Goal: Transaction & Acquisition: Download file/media

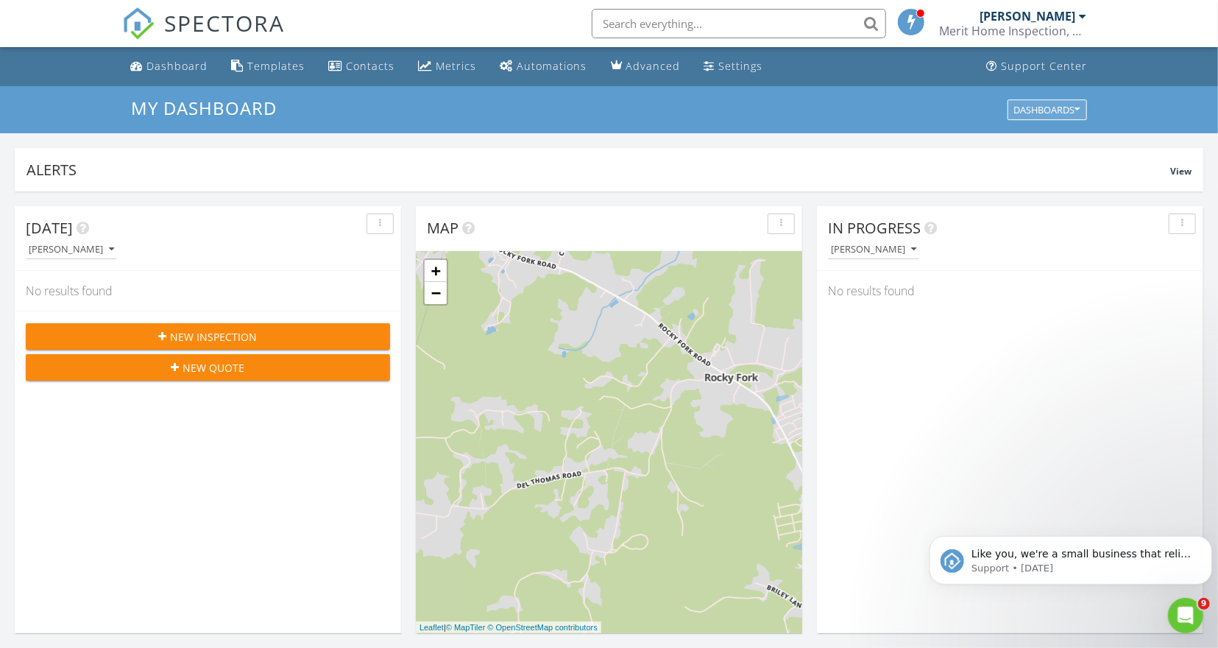
click at [1075, 113] on icon "button" at bounding box center [1077, 110] width 5 height 10
click at [1049, 136] on span "My Dashboard" at bounding box center [1056, 143] width 82 height 16
click at [1142, 99] on div "My Dashboard Dashboards" at bounding box center [609, 109] width 1218 height 47
click at [1047, 23] on div "[PERSON_NAME]" at bounding box center [1029, 16] width 96 height 15
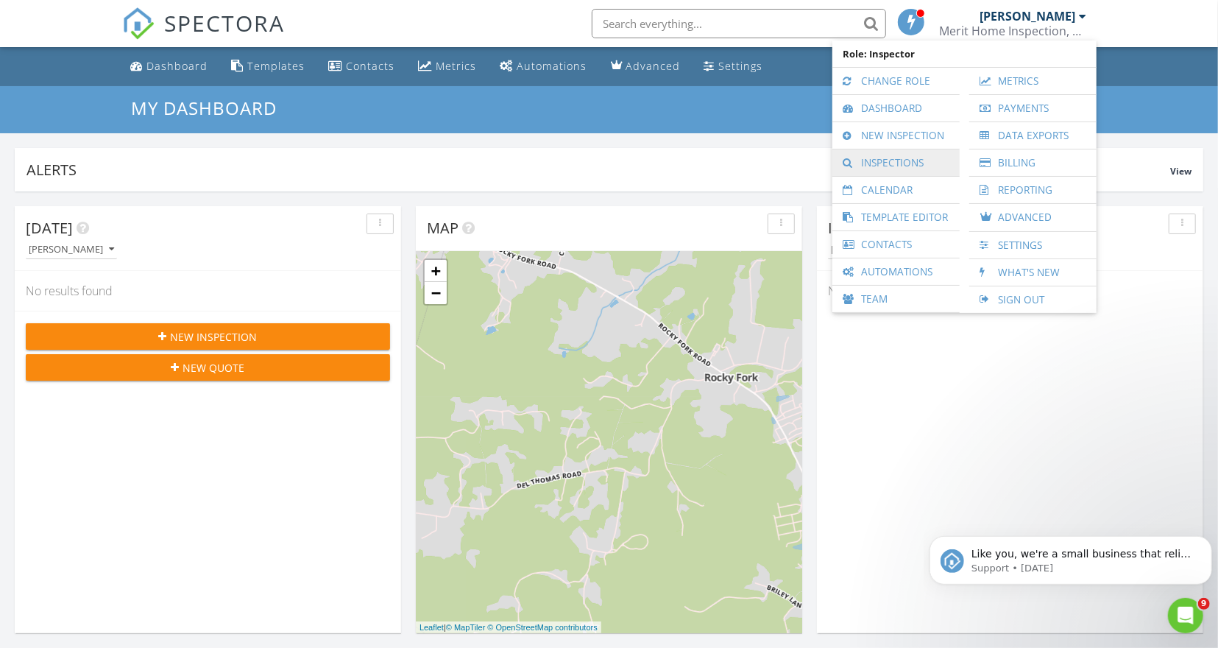
click at [888, 163] on link "Inspections" at bounding box center [896, 162] width 113 height 27
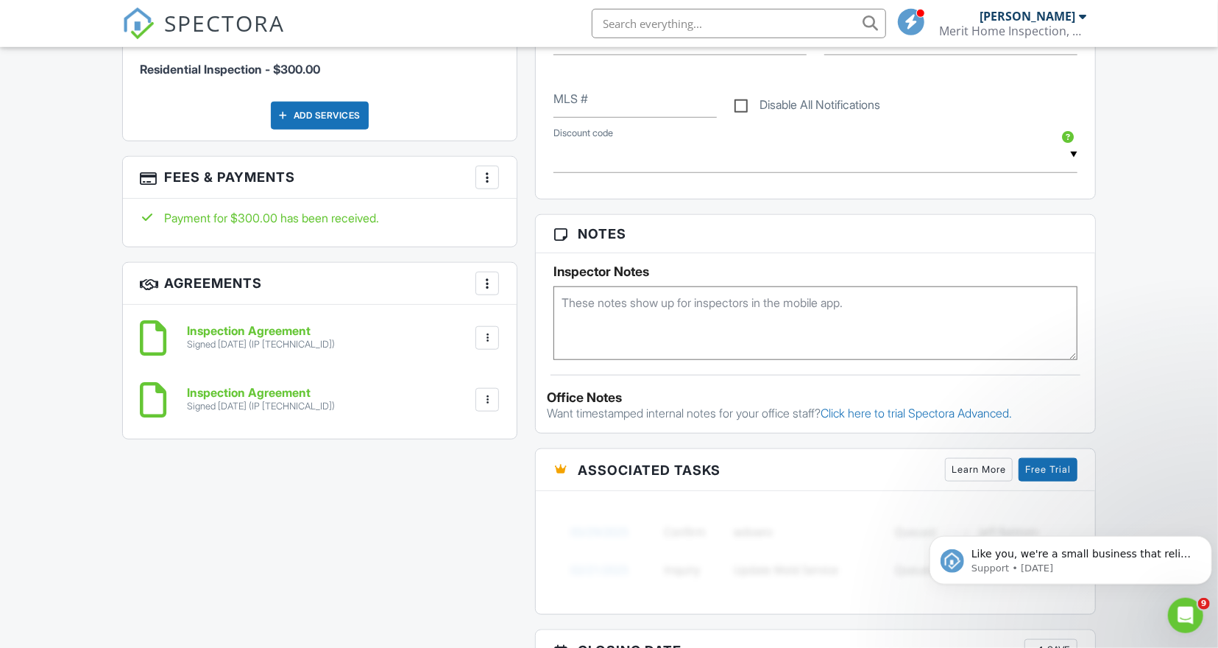
scroll to position [816, 0]
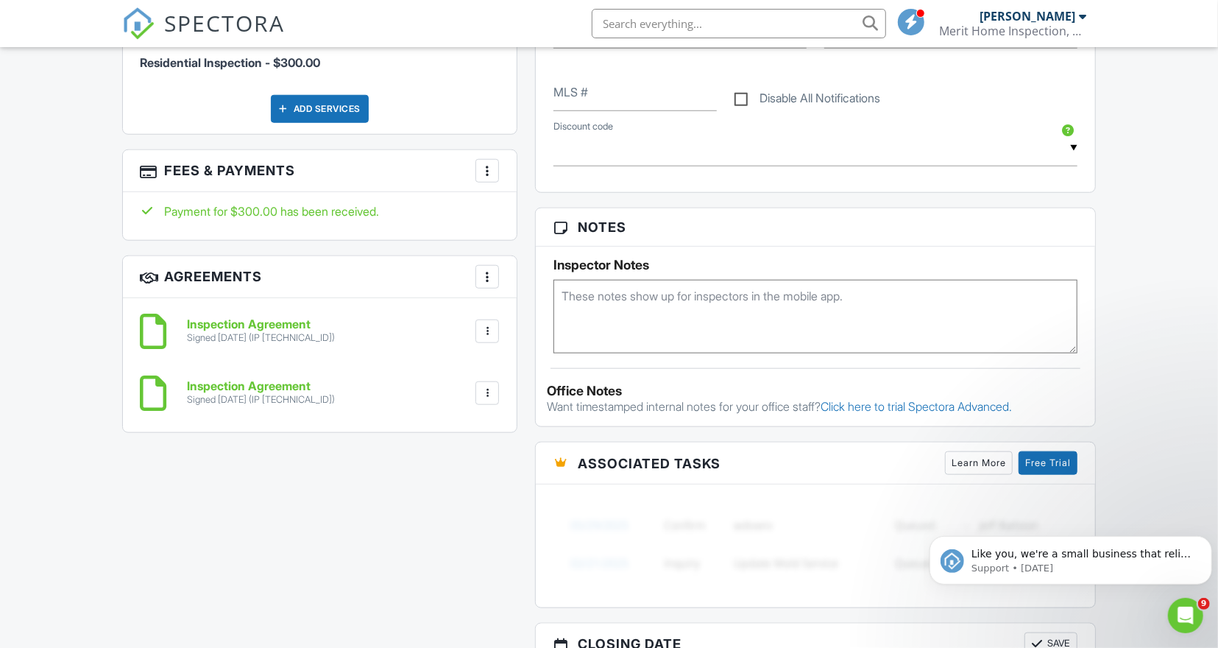
click at [487, 394] on div at bounding box center [487, 393] width 15 height 15
click at [257, 389] on h6 "Inspection Agreement" at bounding box center [262, 386] width 148 height 13
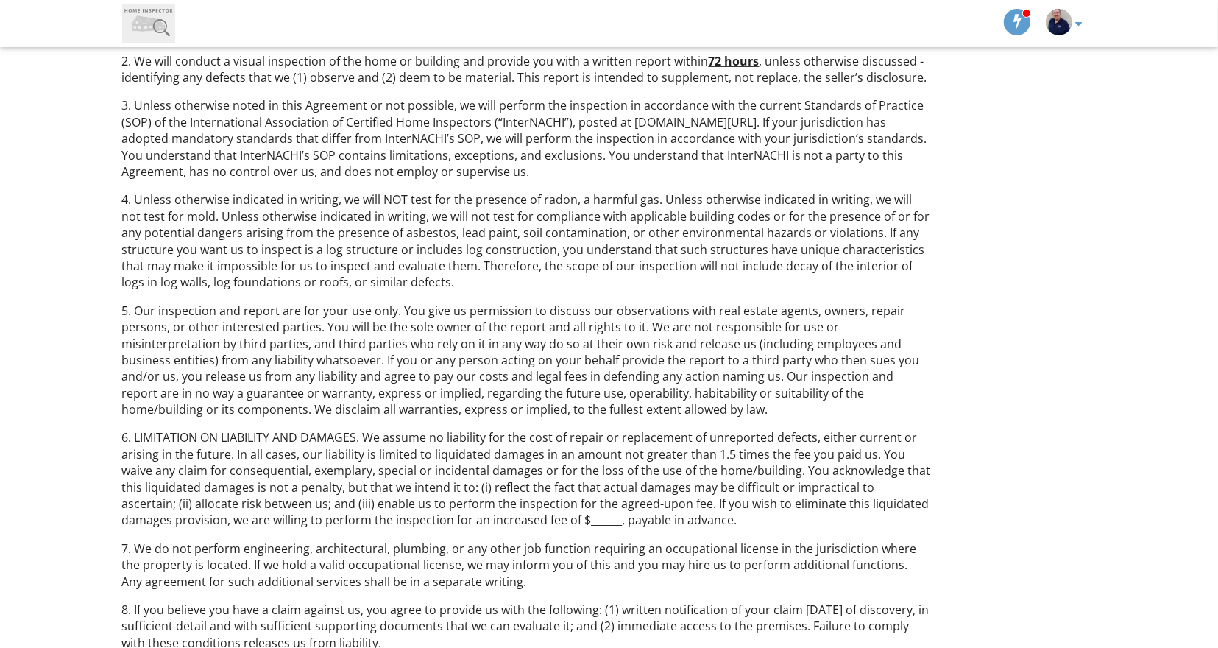
scroll to position [408, 0]
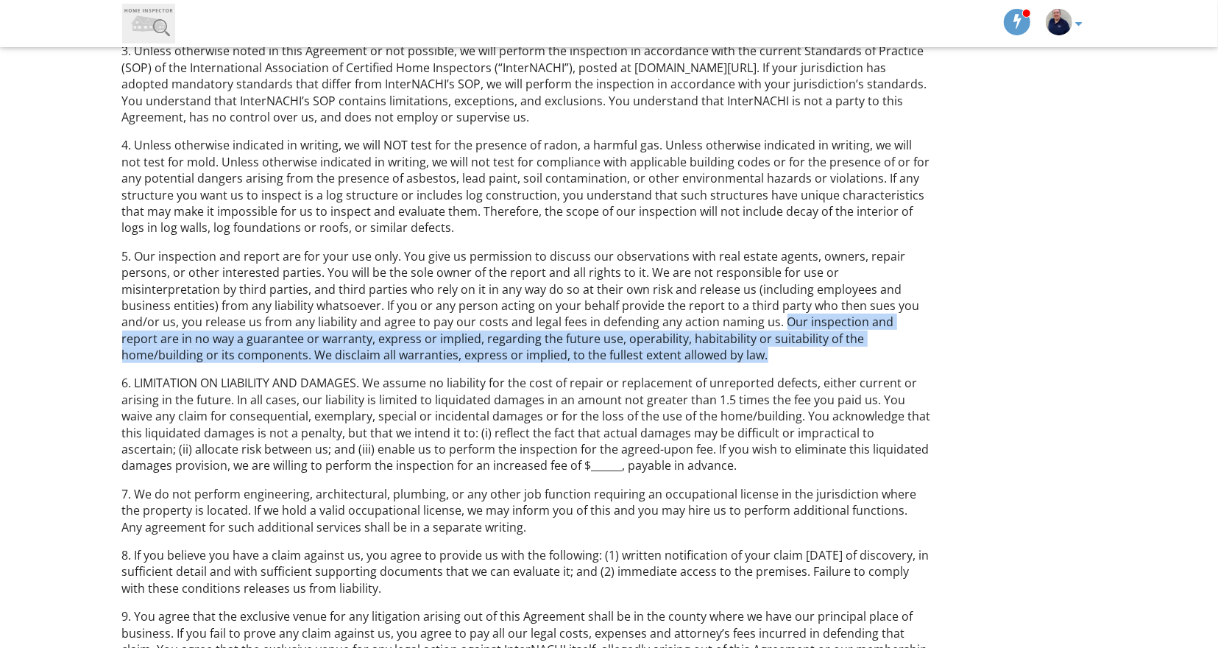
drag, startPoint x: 641, startPoint y: 317, endPoint x: 530, endPoint y: 362, distance: 119.9
click at [530, 362] on p "5. Our inspection and report are for your use only. You give us permission to d…" at bounding box center [526, 306] width 809 height 116
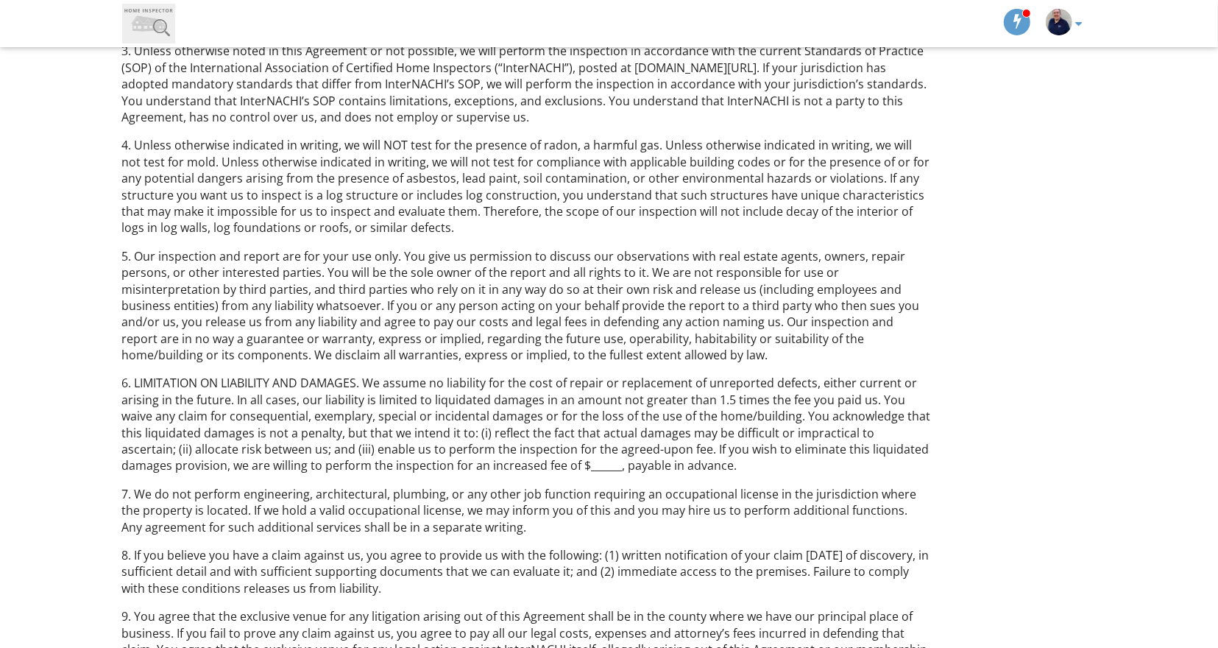
click at [1006, 333] on div "Merit Home Inspection TN, LLC Home Inspection Agreement Owner/Inspector: Timoth…" at bounding box center [609, 544] width 992 height 1586
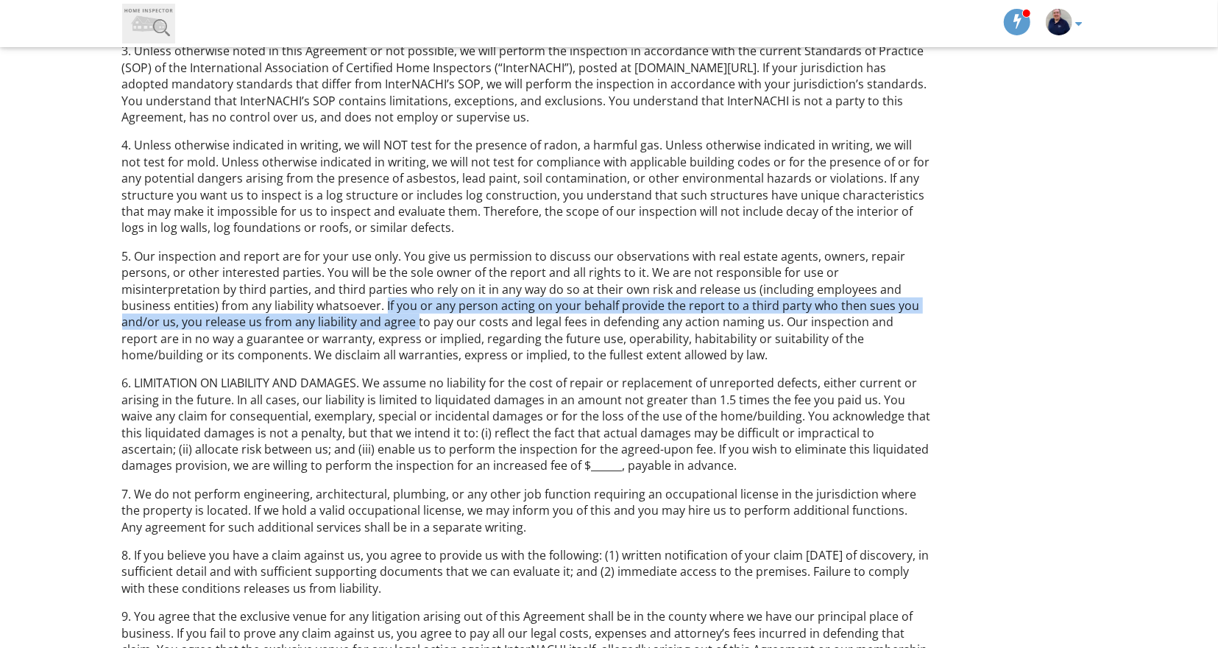
drag, startPoint x: 255, startPoint y: 303, endPoint x: 275, endPoint y: 319, distance: 26.2
click at [275, 319] on p "5. Our inspection and report are for your use only. You give us permission to d…" at bounding box center [526, 306] width 809 height 116
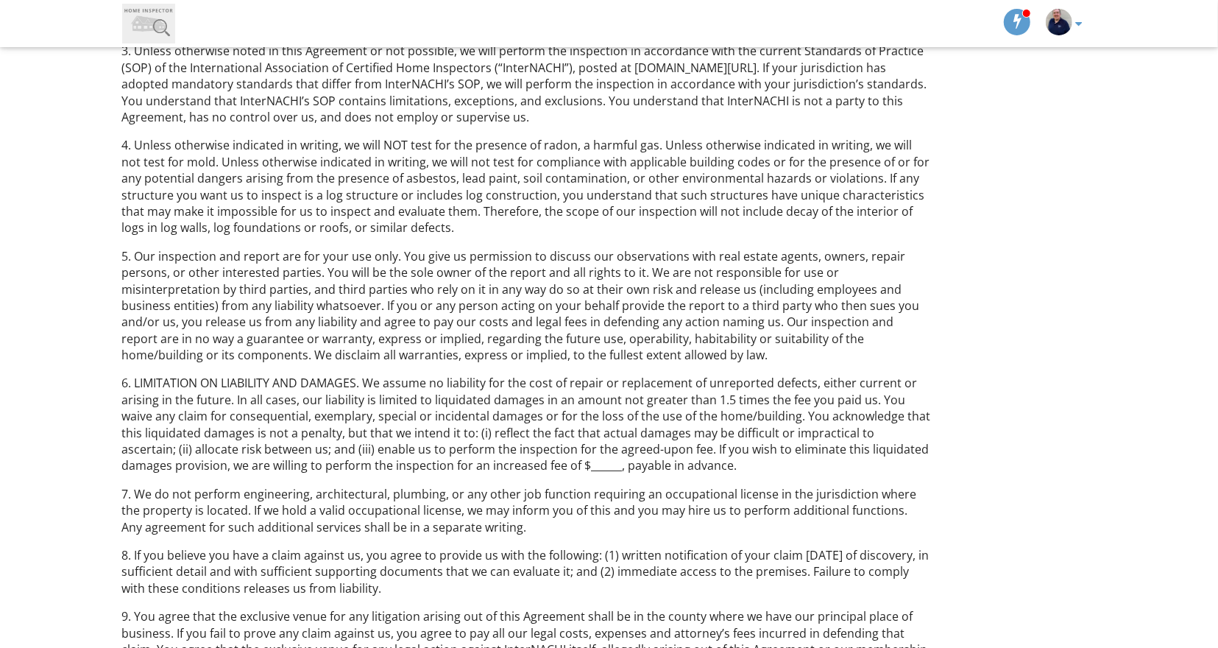
click at [1052, 369] on div "Merit Home Inspection TN, LLC Home Inspection Agreement Owner/Inspector: Timoth…" at bounding box center [609, 544] width 992 height 1586
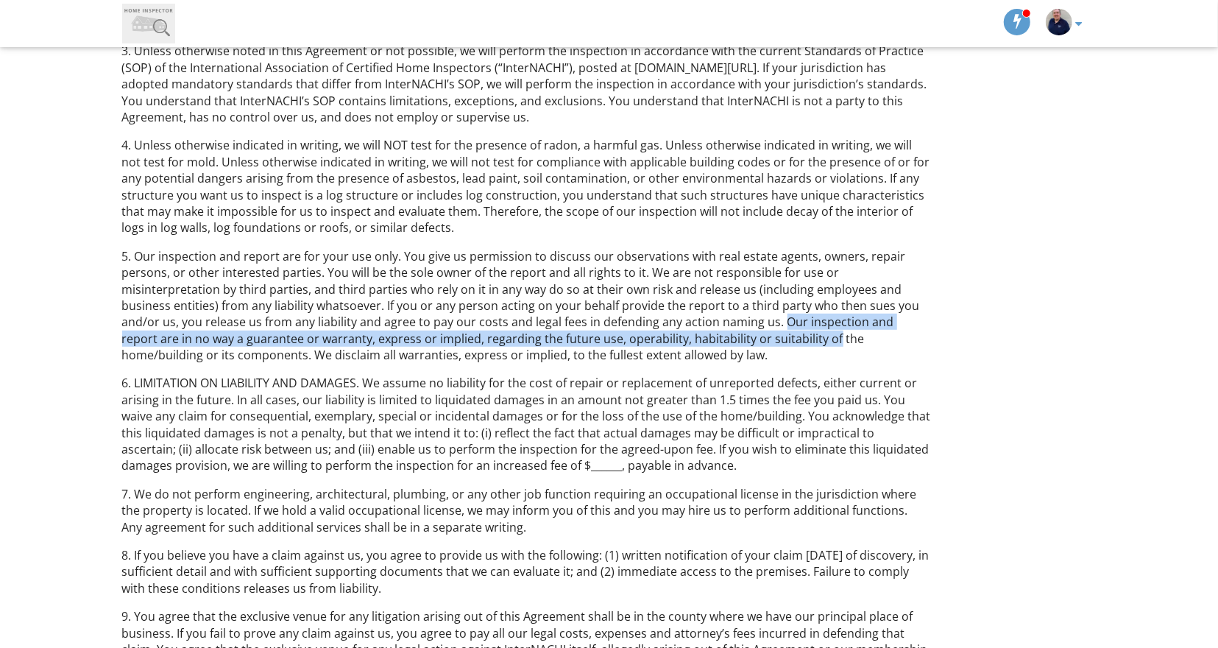
drag, startPoint x: 636, startPoint y: 321, endPoint x: 649, endPoint y: 339, distance: 22.7
click at [649, 339] on p "5. Our inspection and report are for your use only. You give us permission to d…" at bounding box center [526, 306] width 809 height 116
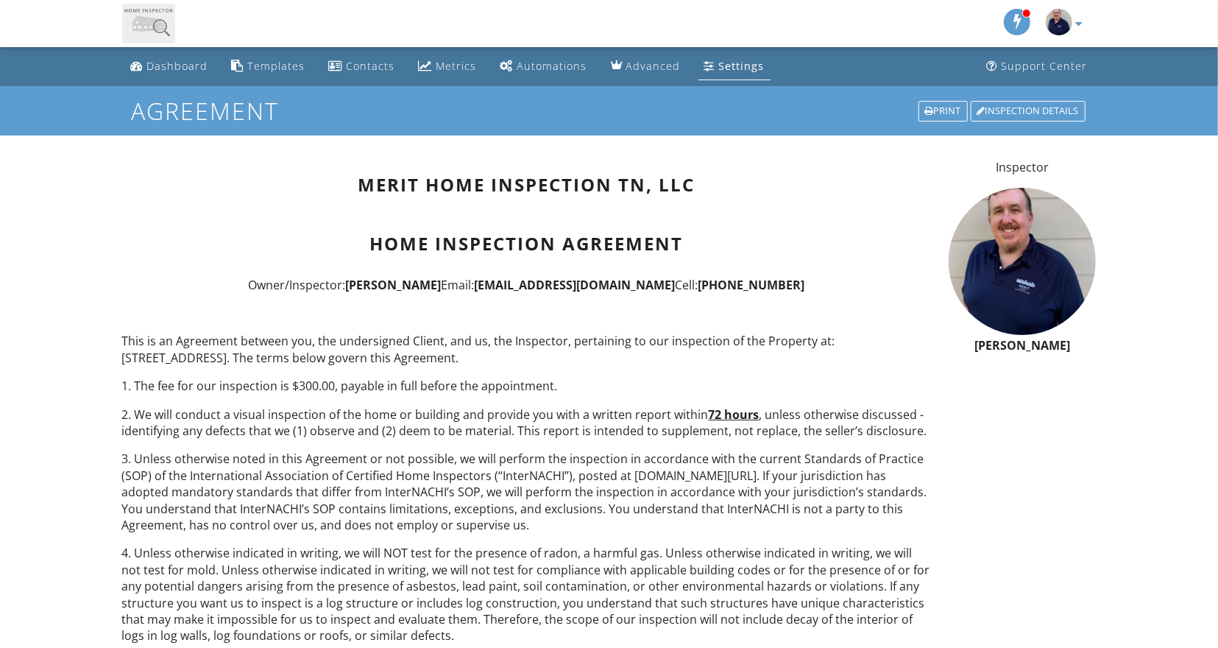
click at [1020, 111] on div "Inspection Details" at bounding box center [1028, 111] width 115 height 21
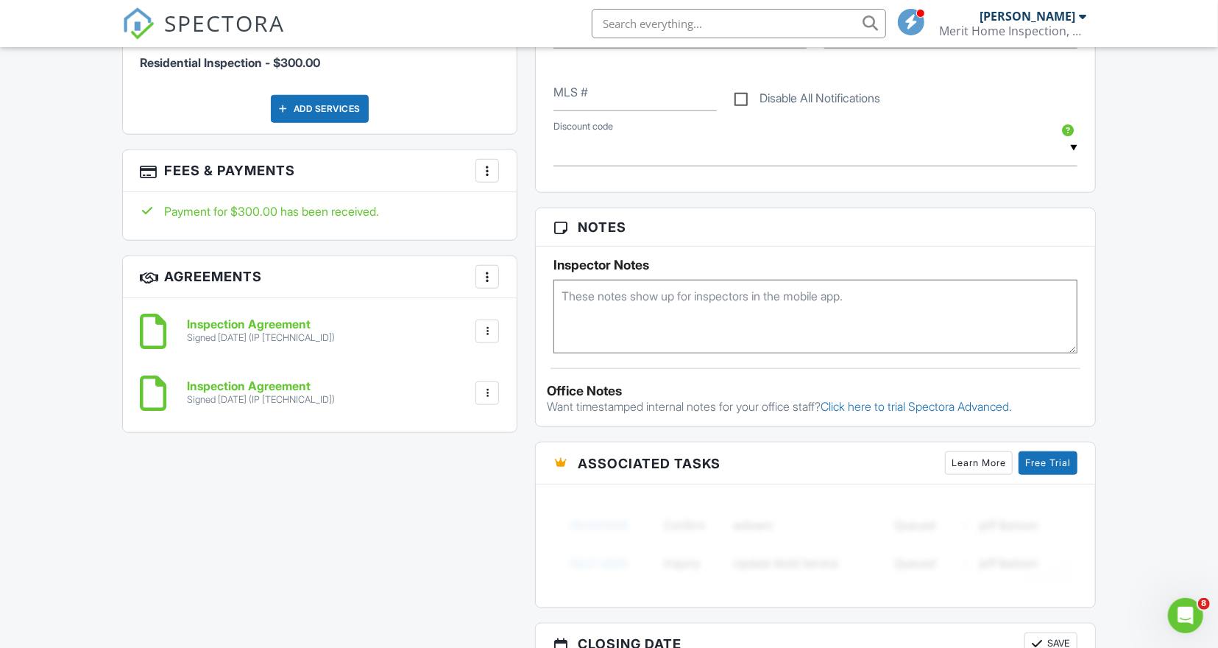
click at [492, 389] on div at bounding box center [487, 393] width 15 height 15
click at [463, 501] on li "Download" at bounding box center [448, 507] width 84 height 37
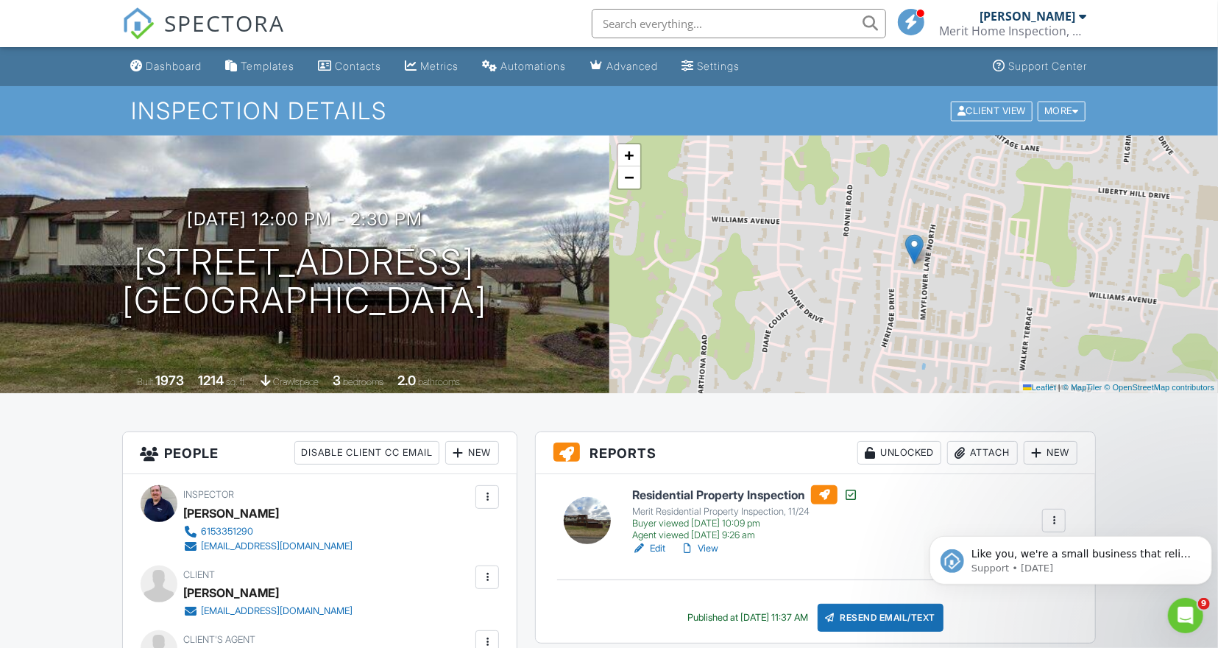
click at [699, 544] on link "View" at bounding box center [699, 548] width 38 height 15
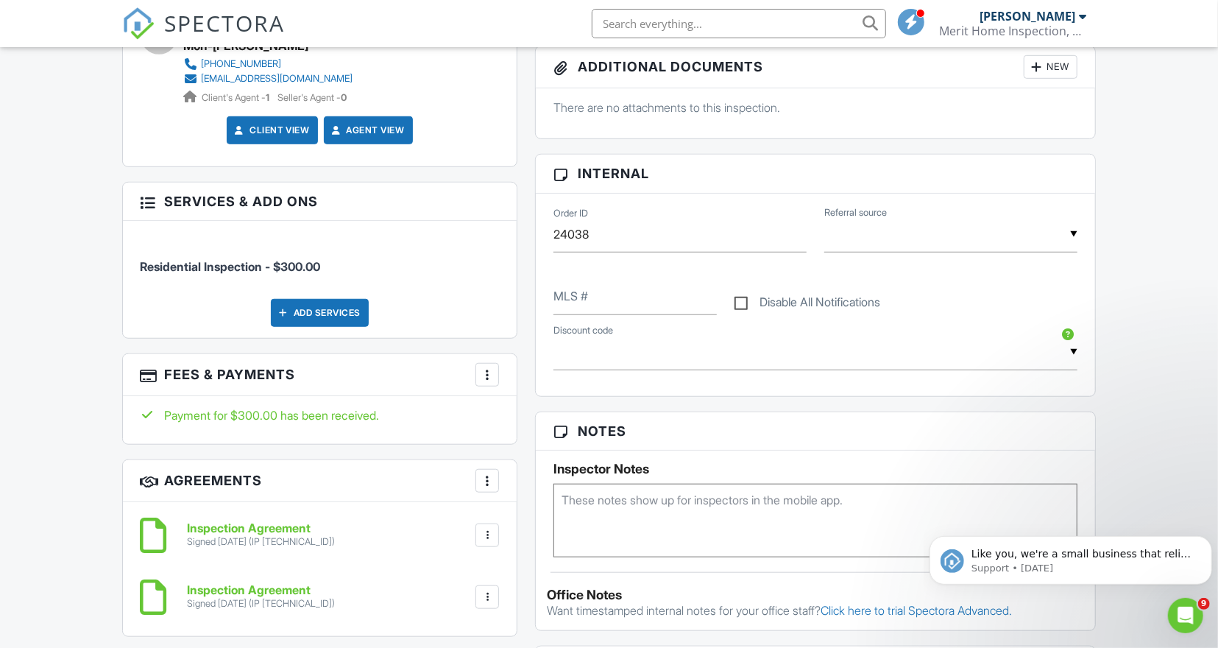
click at [487, 531] on div at bounding box center [487, 535] width 15 height 15
click at [456, 646] on li "Download" at bounding box center [448, 649] width 84 height 37
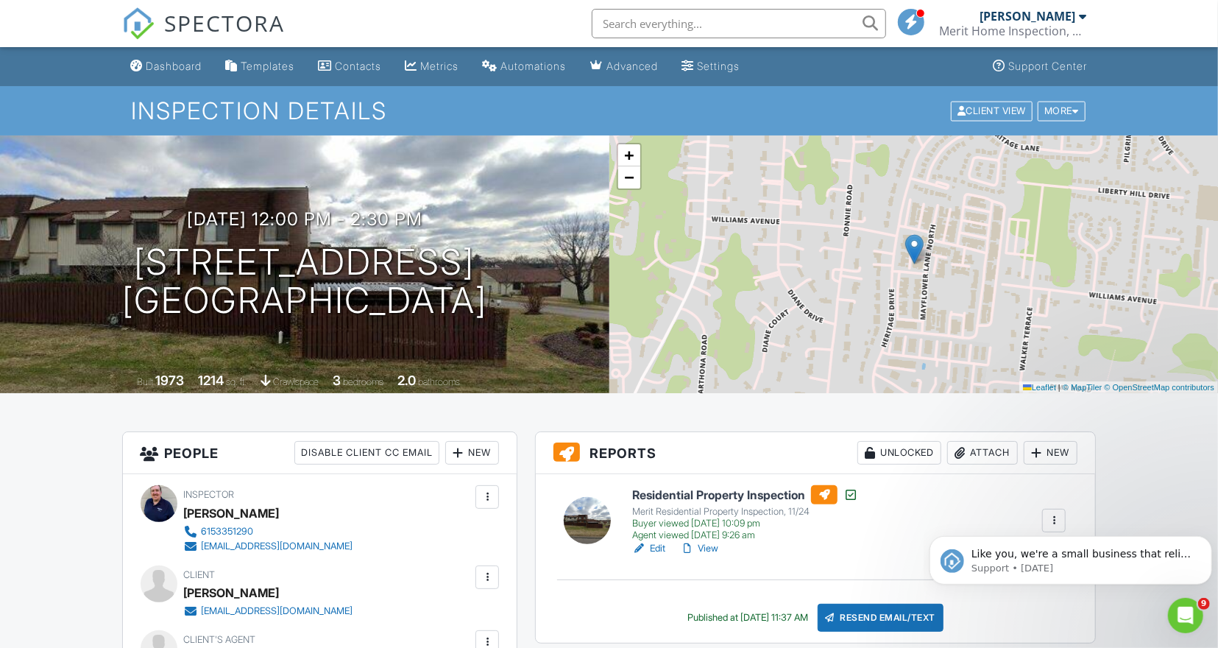
click at [708, 554] on link "View" at bounding box center [699, 548] width 38 height 15
